Goal: Navigation & Orientation: Find specific page/section

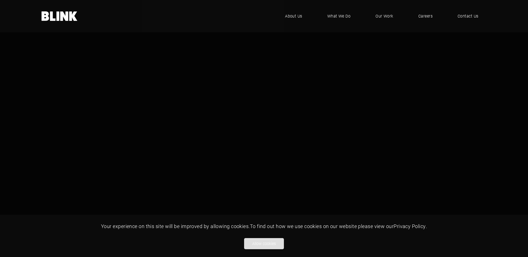
click at [262, 241] on button "Allow cookies" at bounding box center [264, 243] width 40 height 11
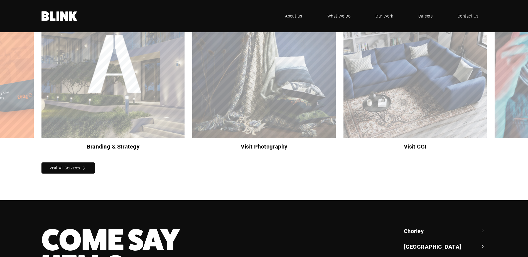
scroll to position [615, 0]
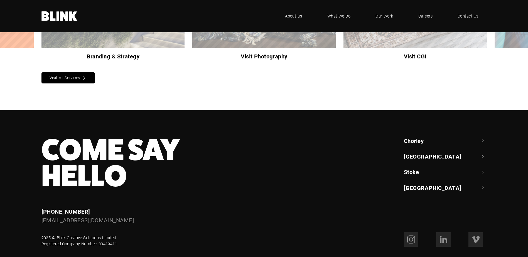
click at [71, 72] on link "Visit All Services" at bounding box center [68, 77] width 54 height 11
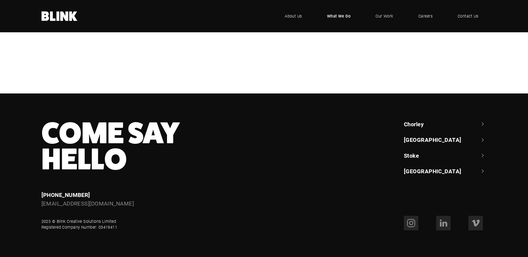
scroll to position [300, 0]
